Goal: Task Accomplishment & Management: Use online tool/utility

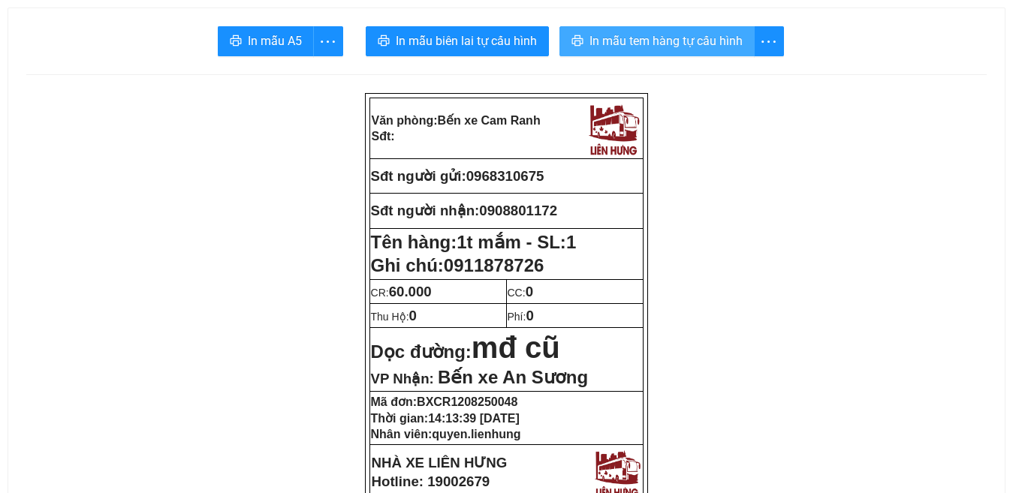
click at [631, 43] on span "In mẫu tem hàng tự cấu hình" at bounding box center [665, 41] width 153 height 19
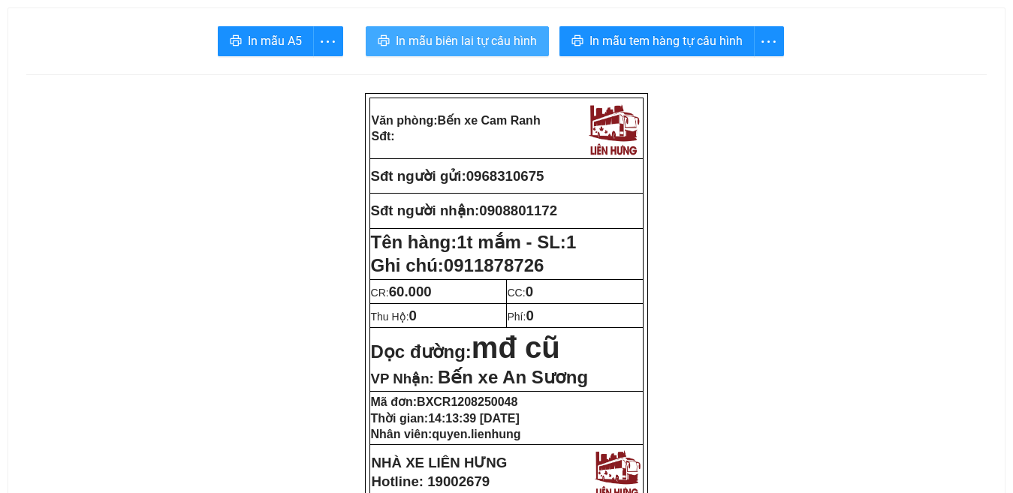
click at [457, 36] on span "In mẫu biên lai tự cấu hình" at bounding box center [466, 41] width 141 height 19
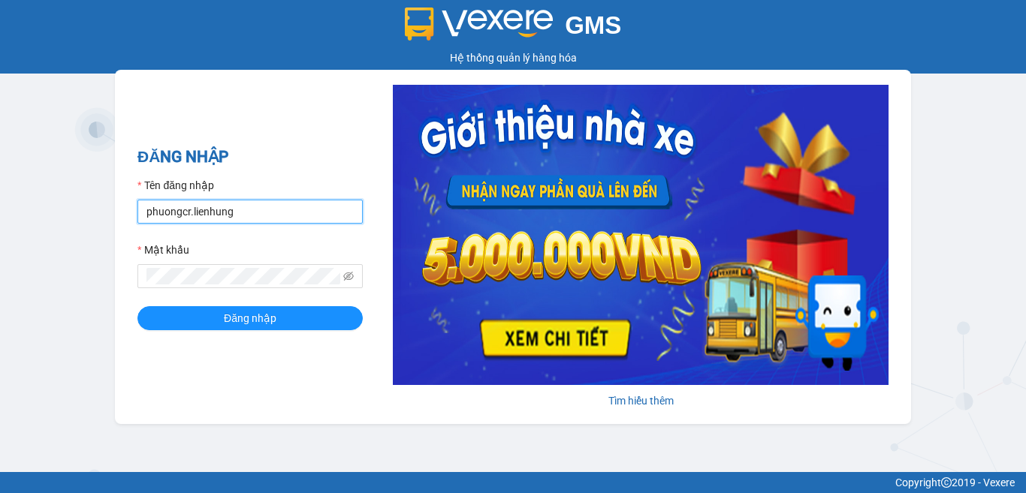
click at [211, 207] on input "phuongcr.lienhung" at bounding box center [249, 212] width 225 height 24
type input "quyen.lienhung"
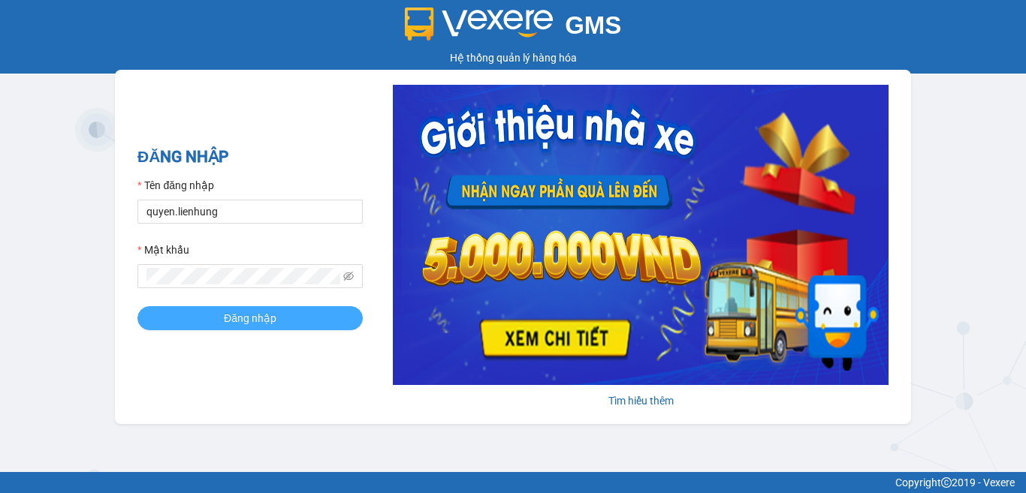
click at [254, 318] on span "Đăng nhập" at bounding box center [250, 318] width 53 height 17
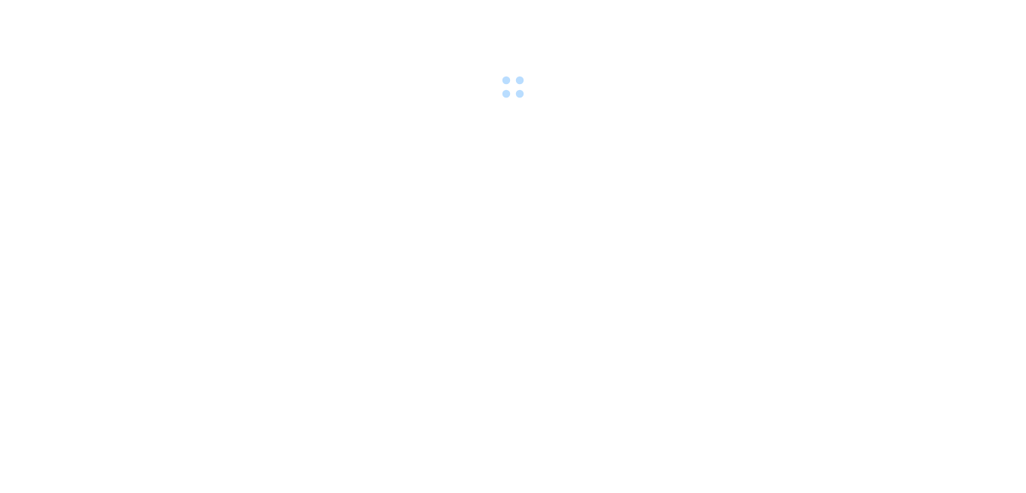
click at [866, 92] on div at bounding box center [513, 52] width 1026 height 104
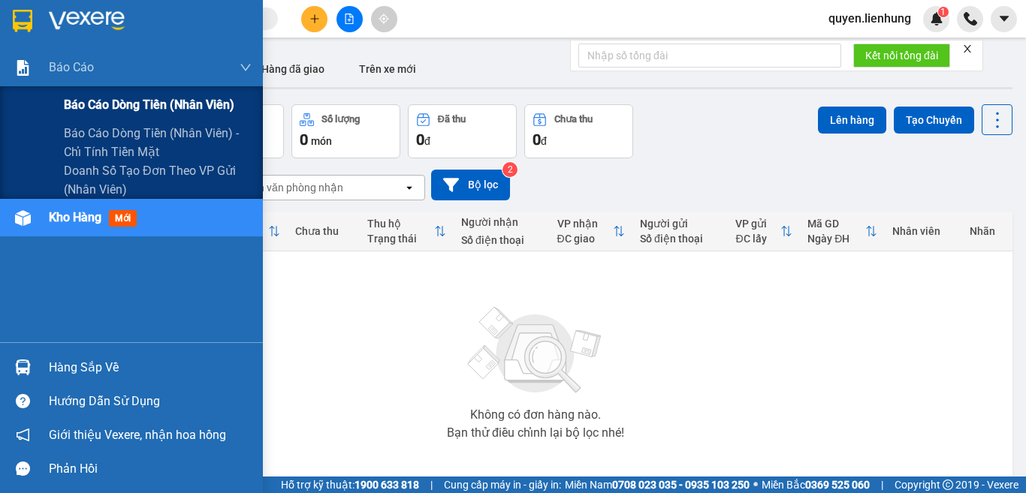
click at [132, 102] on span "Báo cáo dòng tiền (nhân viên)" at bounding box center [149, 104] width 170 height 19
